Goal: Task Accomplishment & Management: Use online tool/utility

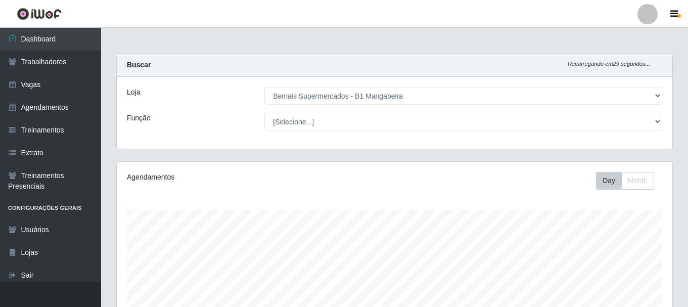
select select "403"
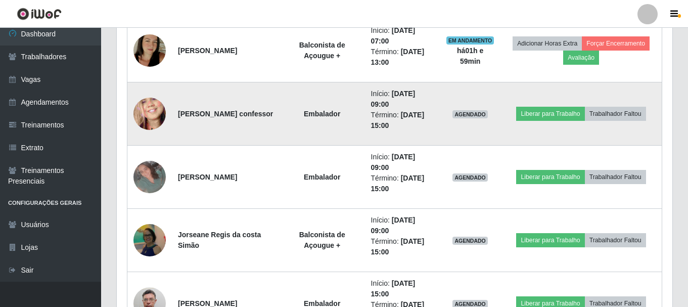
scroll to position [425, 0]
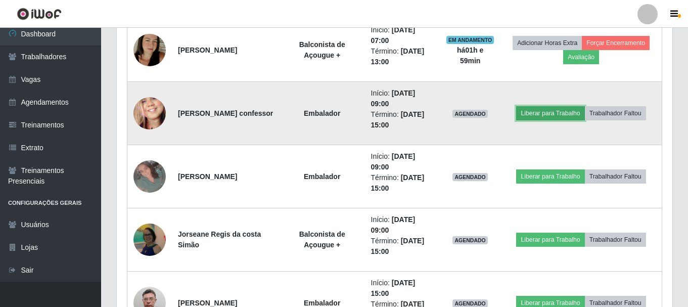
click at [548, 115] on button "Liberar para Trabalho" at bounding box center [550, 113] width 68 height 14
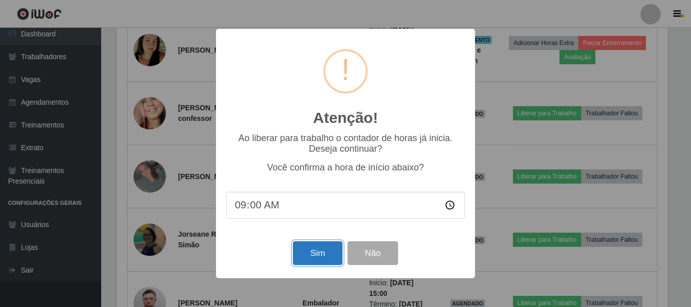
click at [324, 254] on button "Sim" at bounding box center [317, 253] width 49 height 24
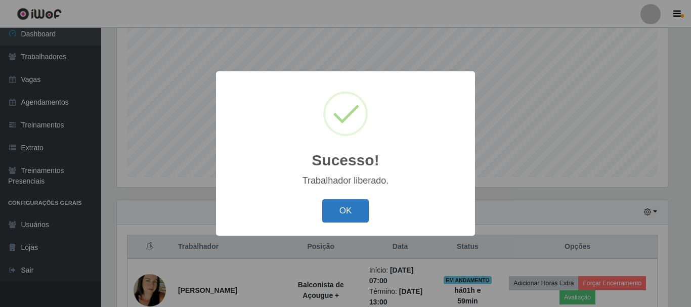
click at [350, 210] on button "OK" at bounding box center [345, 211] width 47 height 24
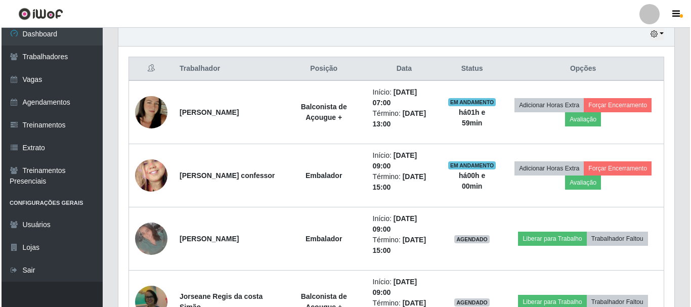
scroll to position [387, 0]
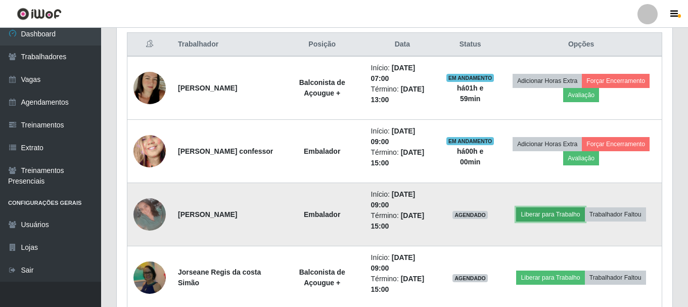
click at [555, 214] on button "Liberar para Trabalho" at bounding box center [550, 214] width 68 height 14
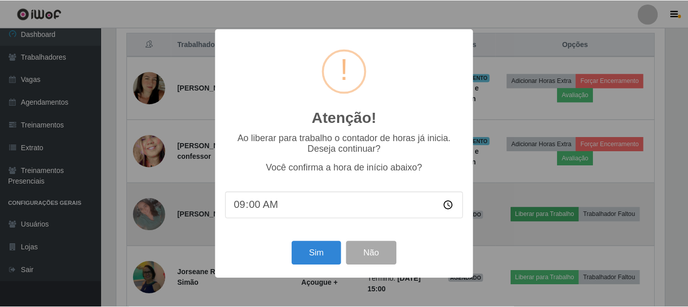
scroll to position [210, 551]
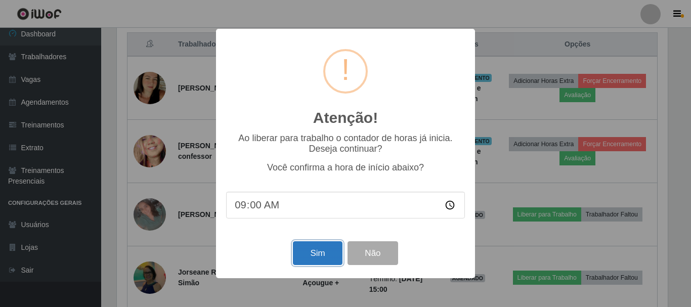
click at [324, 258] on button "Sim" at bounding box center [317, 253] width 49 height 24
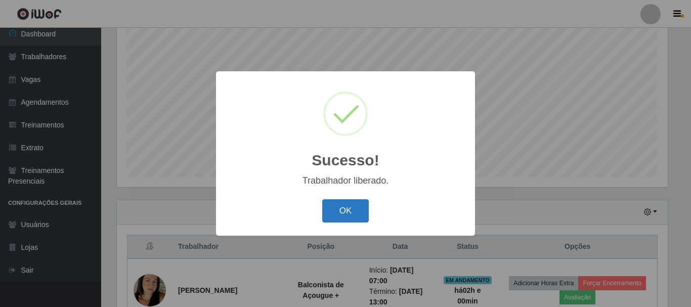
click at [364, 212] on button "OK" at bounding box center [345, 211] width 47 height 24
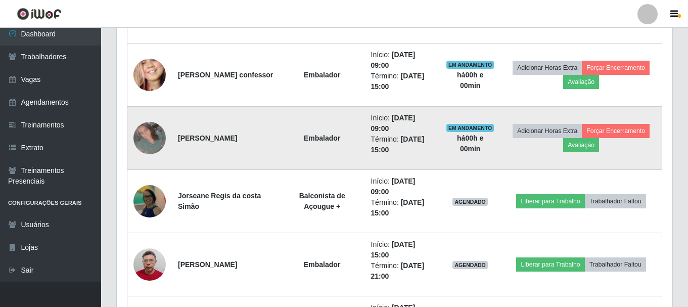
scroll to position [488, 0]
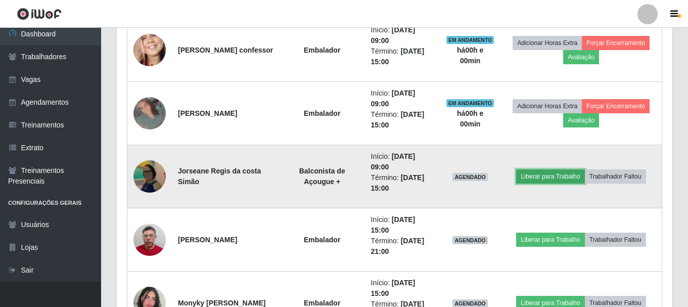
click at [555, 176] on button "Liberar para Trabalho" at bounding box center [550, 176] width 68 height 14
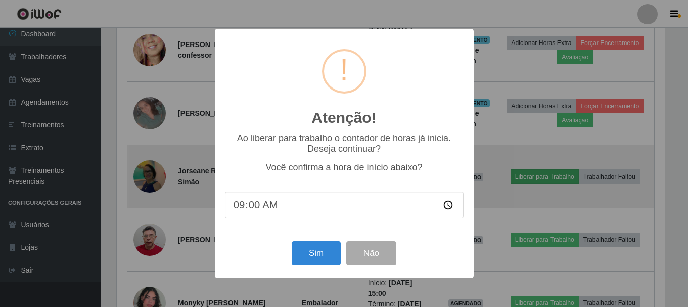
scroll to position [210, 551]
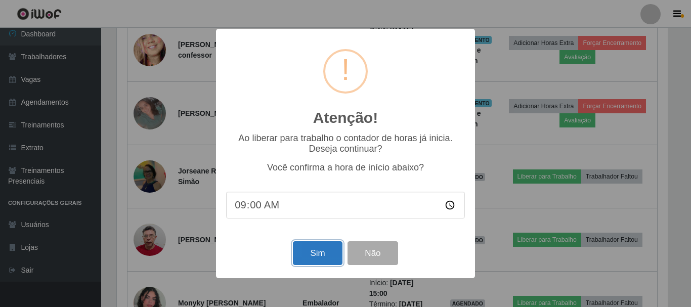
click at [316, 257] on button "Sim" at bounding box center [317, 253] width 49 height 24
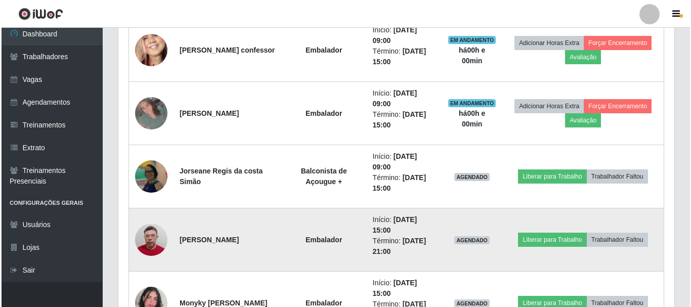
scroll to position [0, 0]
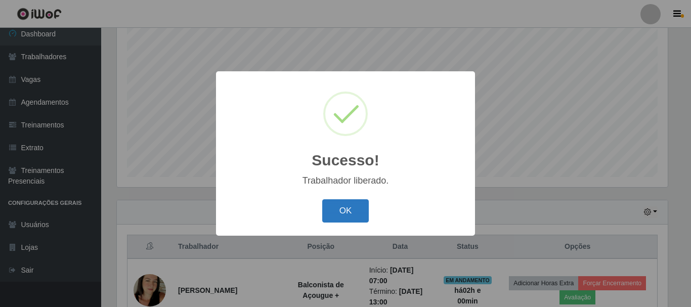
click at [351, 205] on button "OK" at bounding box center [345, 211] width 47 height 24
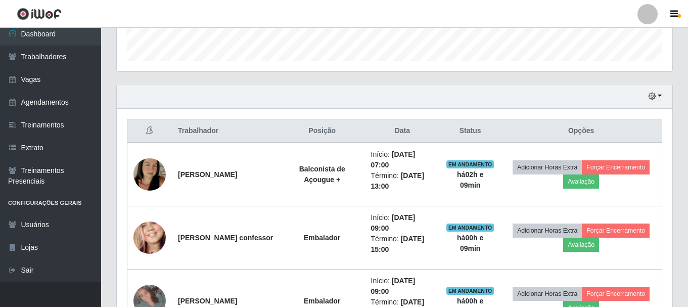
scroll to position [286, 0]
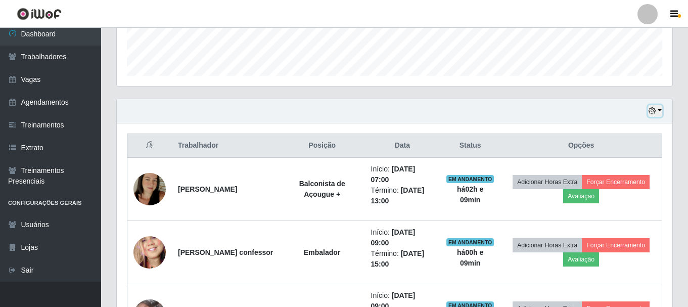
click at [652, 111] on icon "button" at bounding box center [652, 110] width 7 height 7
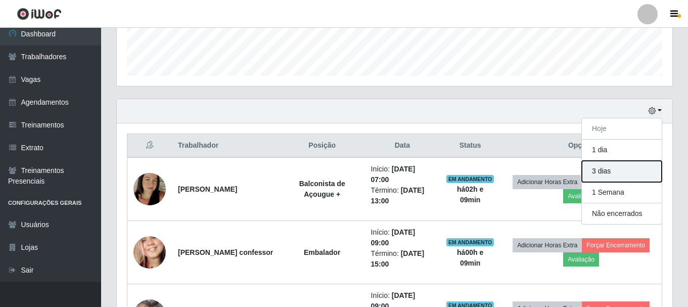
click at [610, 164] on button "3 dias" at bounding box center [622, 171] width 80 height 21
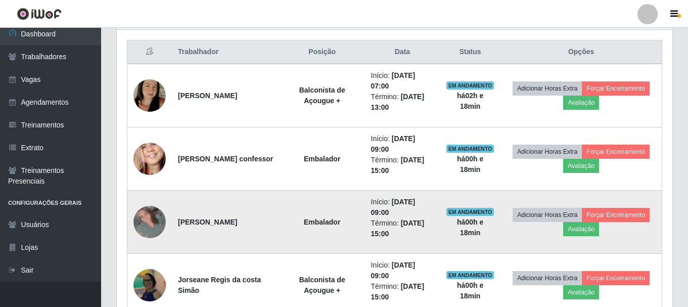
scroll to position [437, 0]
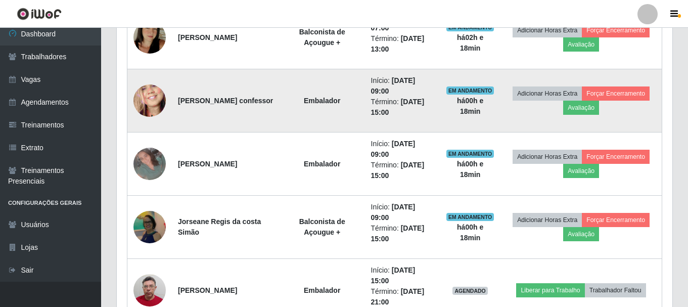
click at [152, 105] on img at bounding box center [149, 101] width 32 height 70
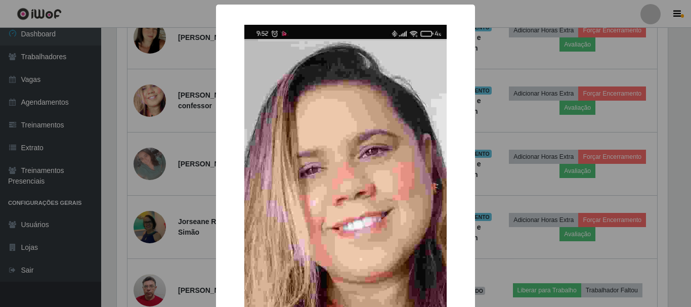
click at [104, 101] on div "× OK Cancel" at bounding box center [345, 153] width 691 height 307
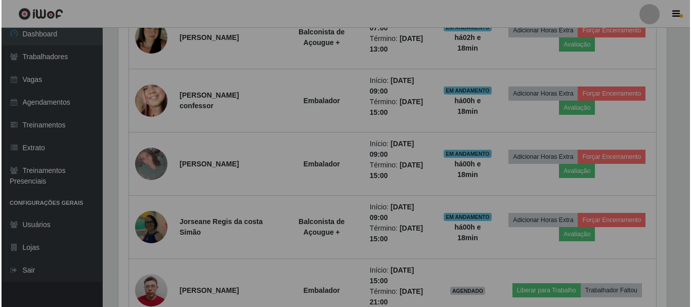
scroll to position [210, 556]
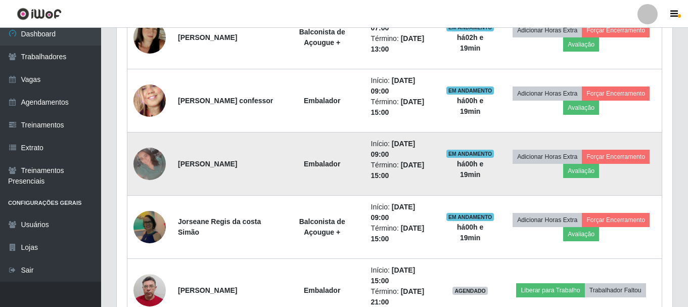
click at [156, 164] on img at bounding box center [149, 164] width 32 height 32
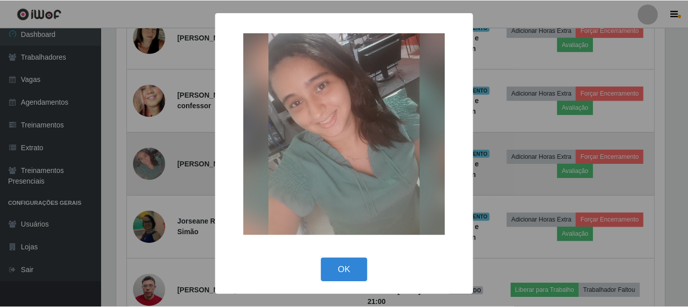
scroll to position [210, 551]
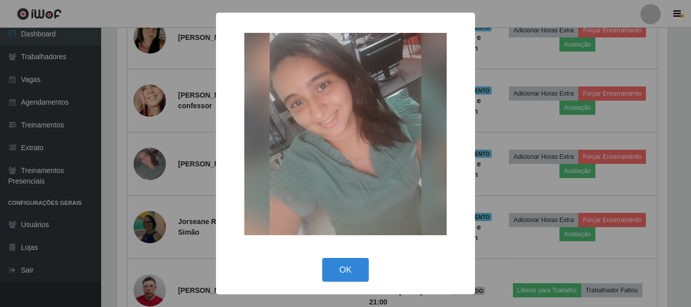
click at [111, 182] on div "× OK Cancel" at bounding box center [345, 153] width 691 height 307
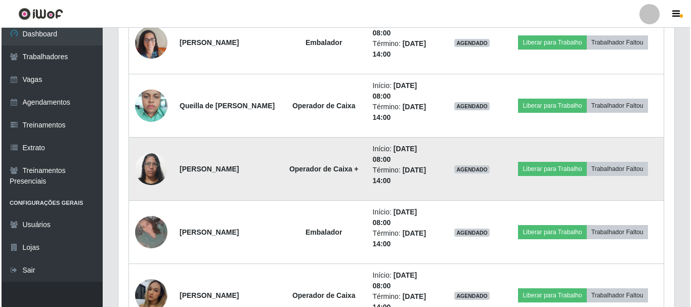
scroll to position [1196, 0]
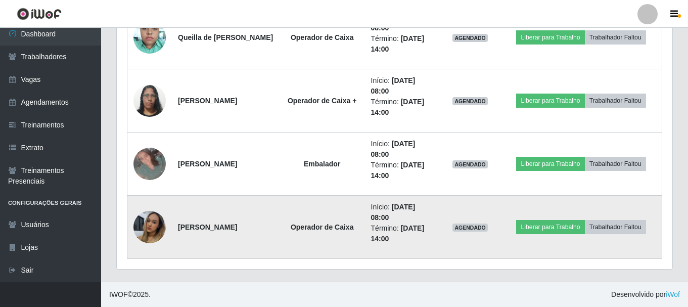
click at [152, 226] on img at bounding box center [149, 227] width 32 height 57
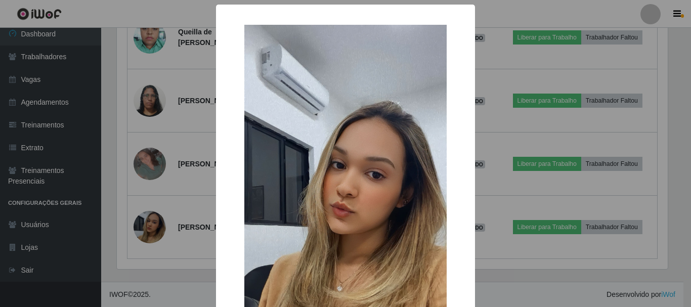
click at [107, 175] on div "× OK Cancel" at bounding box center [345, 153] width 691 height 307
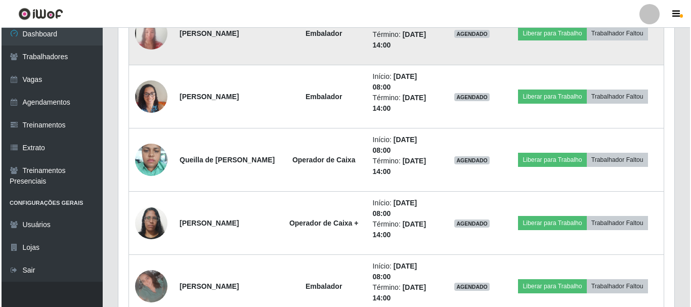
scroll to position [1044, 0]
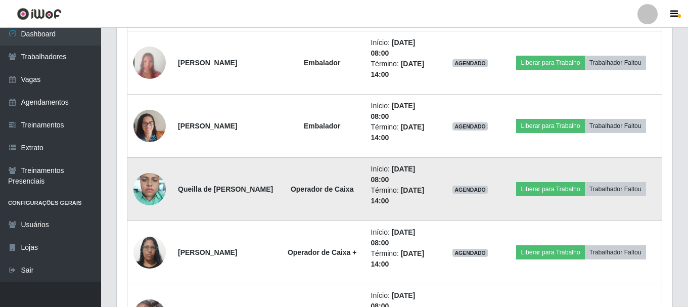
click at [141, 181] on img at bounding box center [149, 188] width 32 height 43
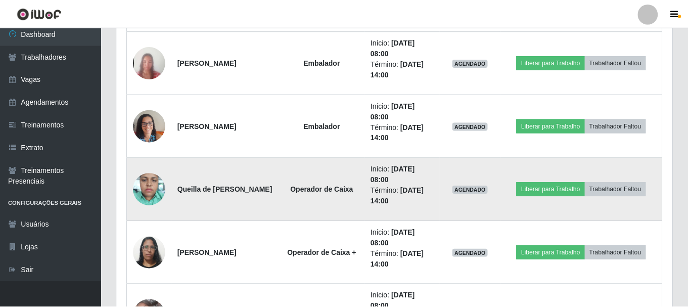
scroll to position [210, 551]
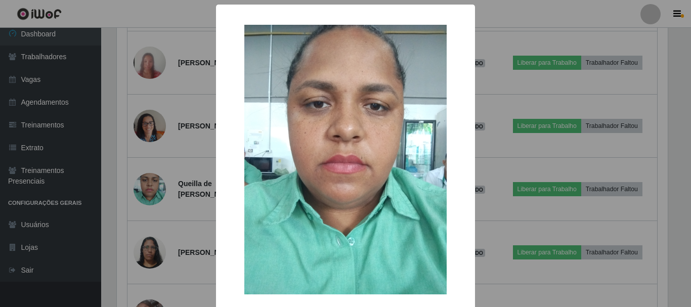
click at [188, 168] on div "× OK Cancel" at bounding box center [345, 153] width 691 height 307
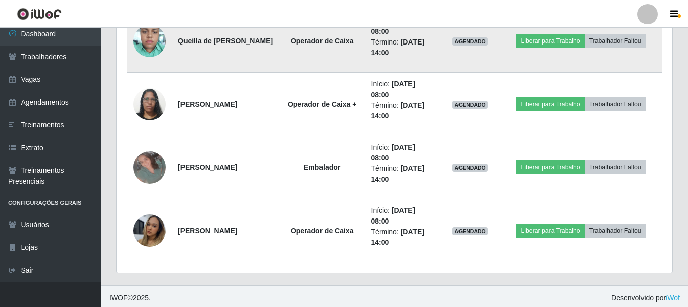
scroll to position [1196, 0]
